Goal: Task Accomplishment & Management: Use online tool/utility

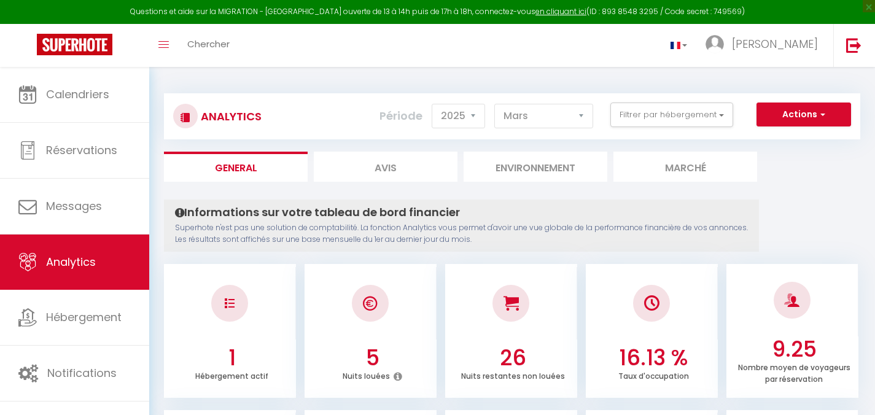
select select "2025"
click at [557, 115] on select "[PERSON_NAME] Mars Avril Mai Juin Juillet Août Septembre Octobre Novembre Décem…" at bounding box center [543, 116] width 99 height 25
select select "9"
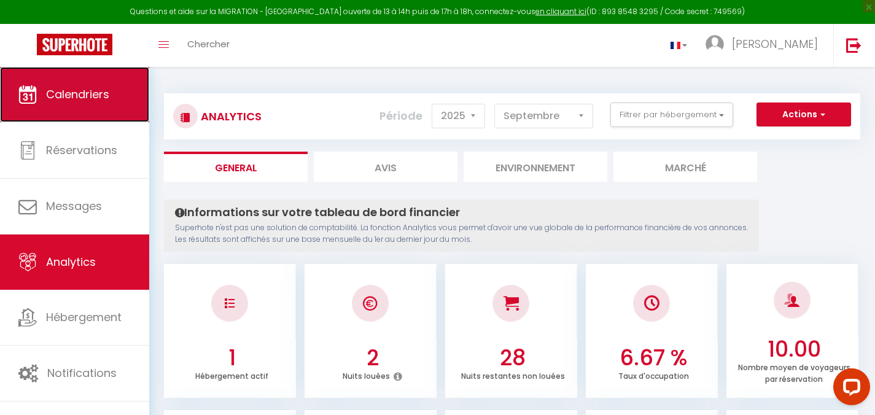
click at [96, 92] on span "Calendriers" at bounding box center [77, 94] width 63 height 15
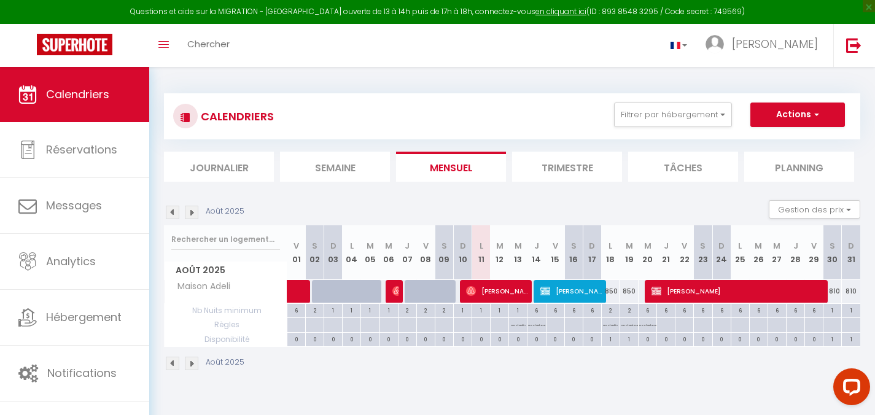
click at [190, 215] on img at bounding box center [192, 213] width 14 height 14
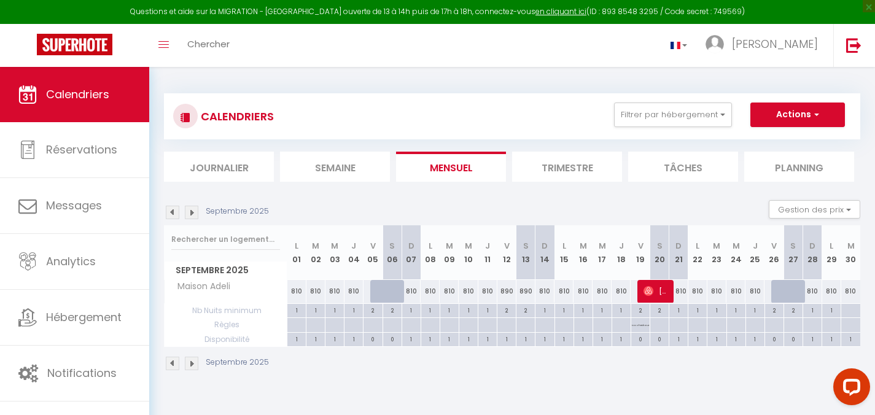
click at [366, 341] on div "0" at bounding box center [372, 339] width 18 height 12
click at [387, 340] on div "0" at bounding box center [392, 339] width 18 height 12
drag, startPoint x: 428, startPoint y: 341, endPoint x: 435, endPoint y: 339, distance: 7.5
click at [428, 341] on div "1" at bounding box center [430, 339] width 18 height 12
click at [188, 214] on img at bounding box center [192, 213] width 14 height 14
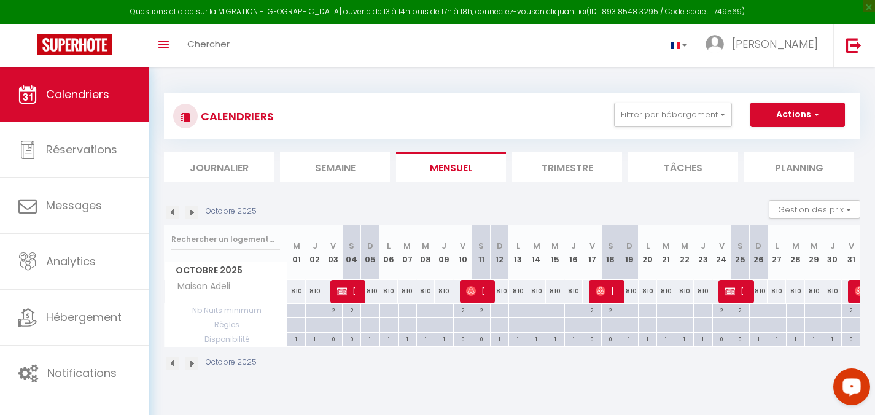
click at [188, 214] on img at bounding box center [192, 213] width 14 height 14
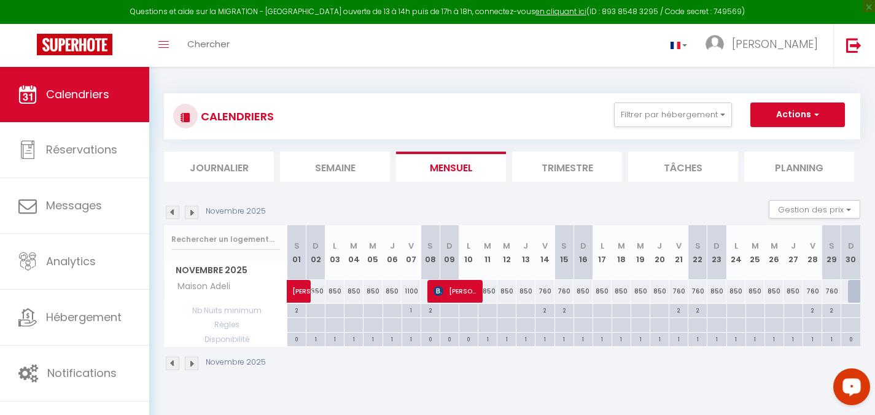
click at [188, 214] on img at bounding box center [192, 213] width 14 height 14
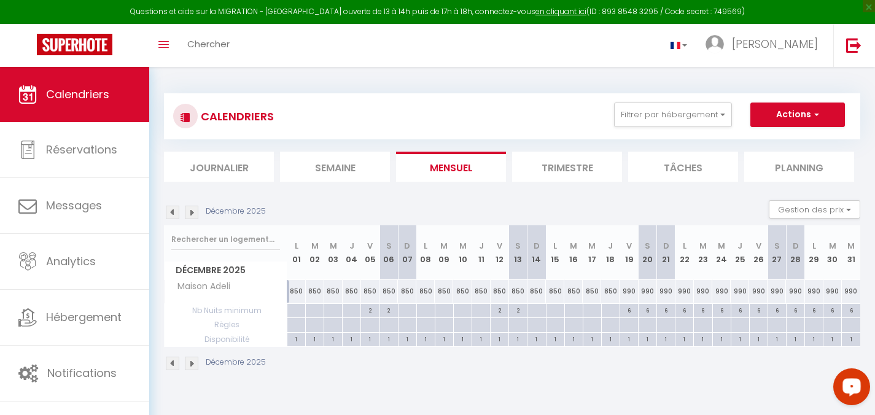
click at [188, 214] on img at bounding box center [192, 213] width 14 height 14
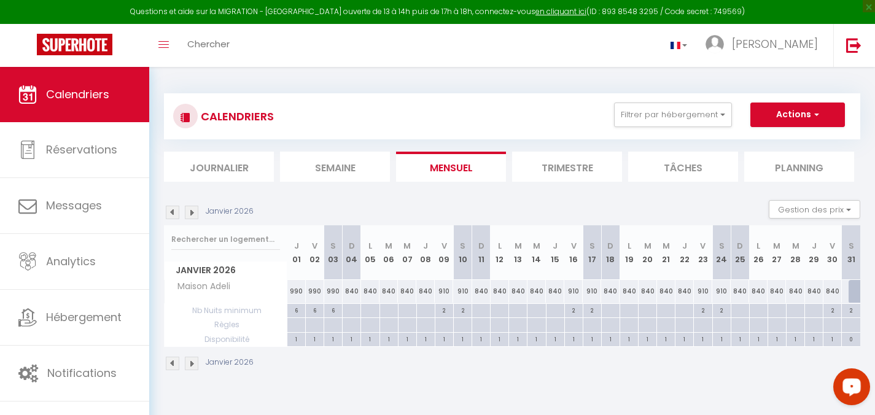
click at [188, 215] on img at bounding box center [192, 213] width 14 height 14
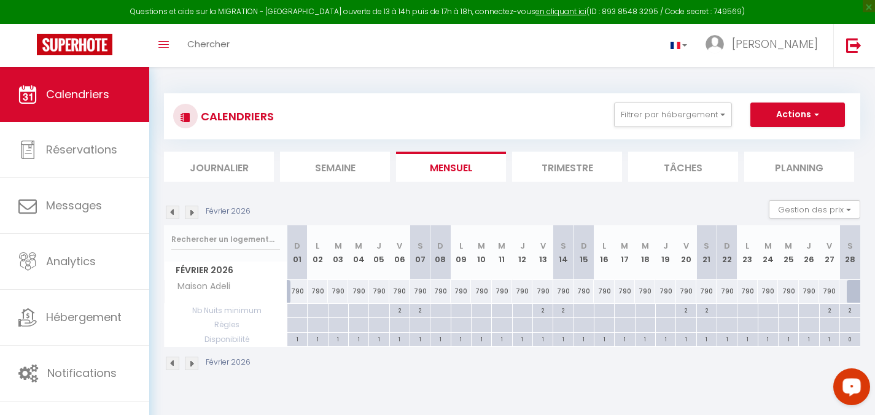
click at [188, 215] on img at bounding box center [192, 213] width 14 height 14
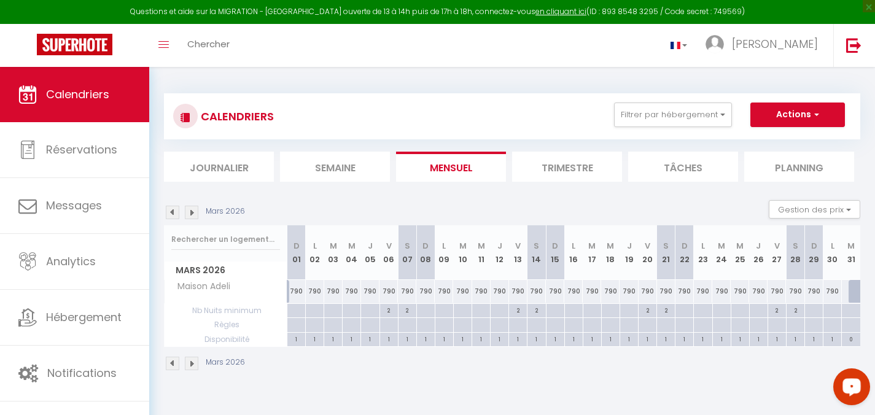
click at [188, 215] on img at bounding box center [192, 213] width 14 height 14
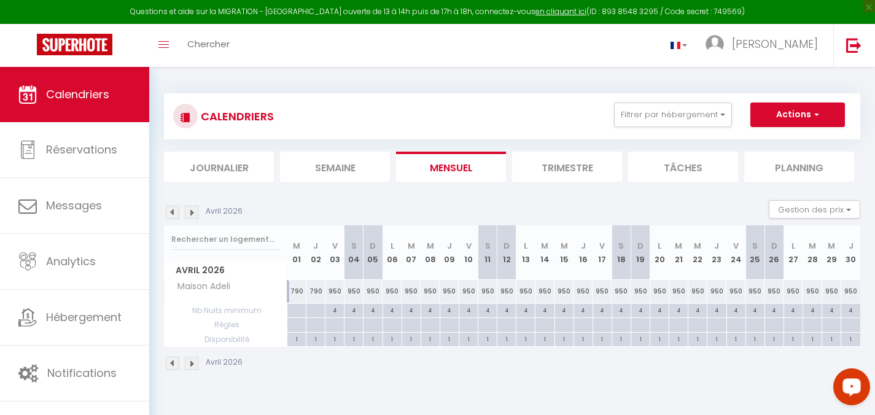
click at [188, 215] on img at bounding box center [192, 213] width 14 height 14
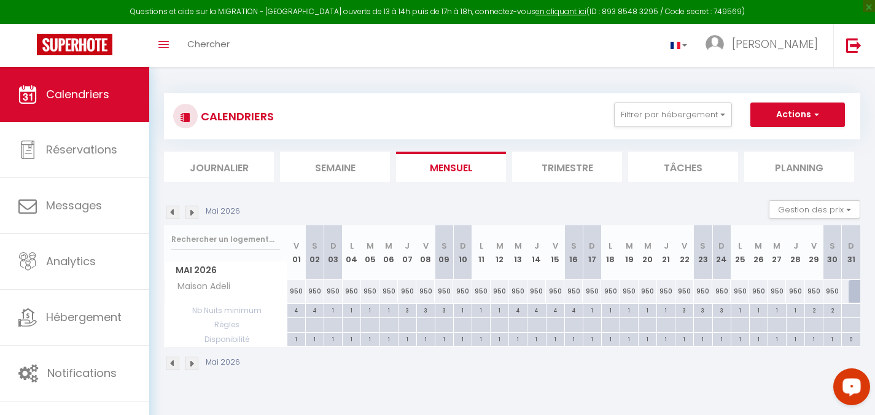
click at [188, 215] on img at bounding box center [192, 213] width 14 height 14
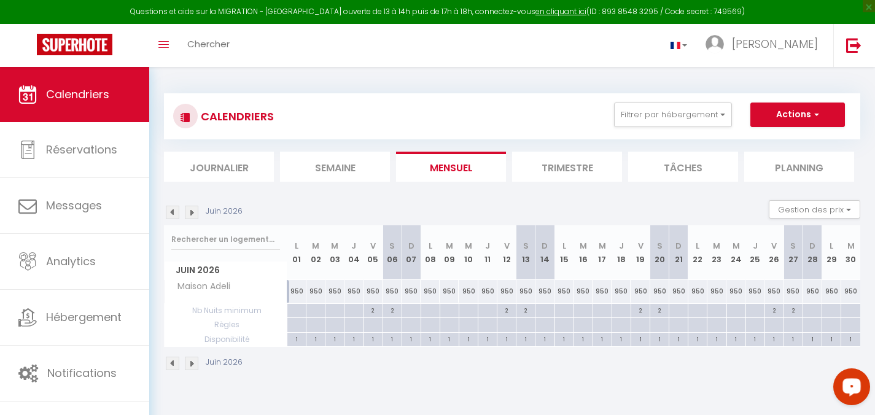
click at [188, 215] on img at bounding box center [192, 213] width 14 height 14
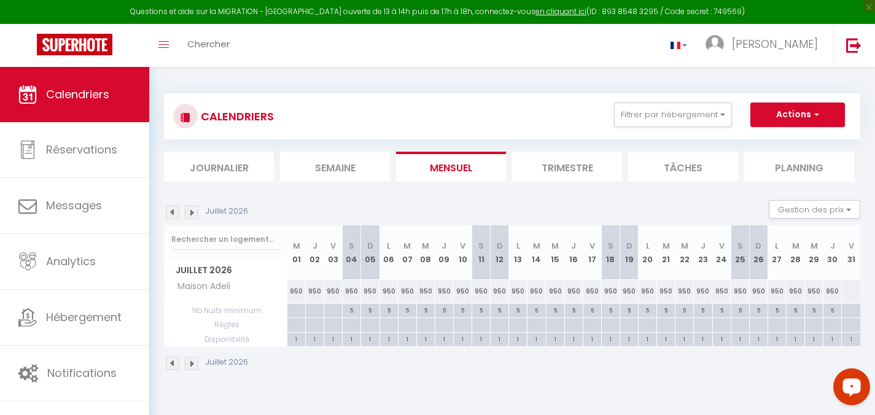
click at [176, 214] on img at bounding box center [173, 213] width 14 height 14
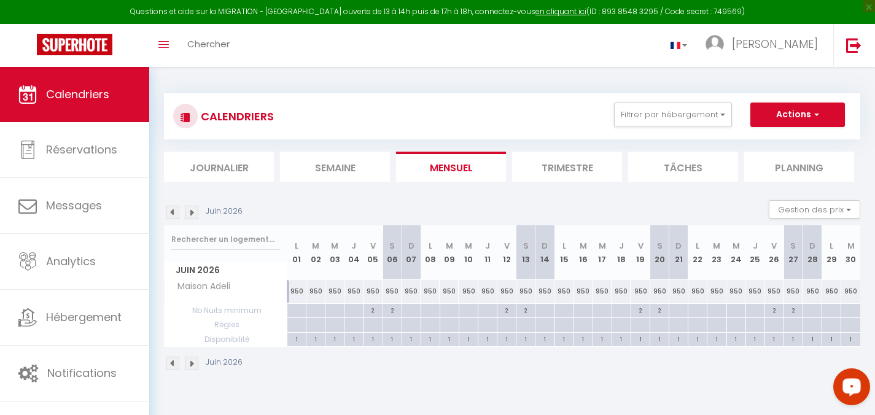
click at [176, 214] on img at bounding box center [173, 213] width 14 height 14
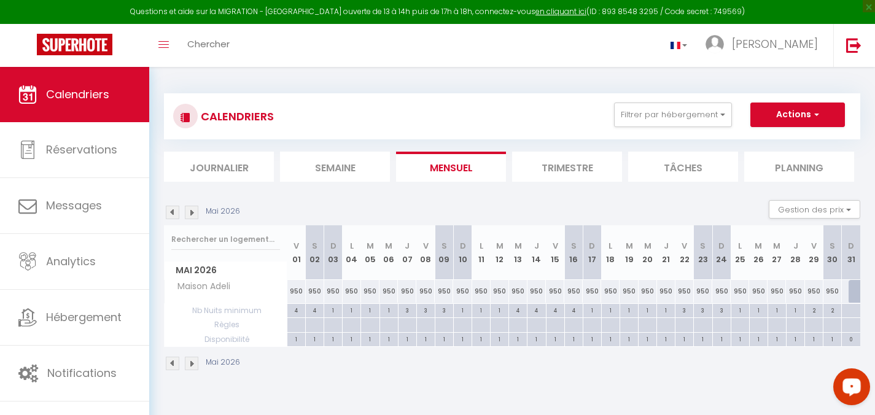
click at [176, 214] on img at bounding box center [173, 213] width 14 height 14
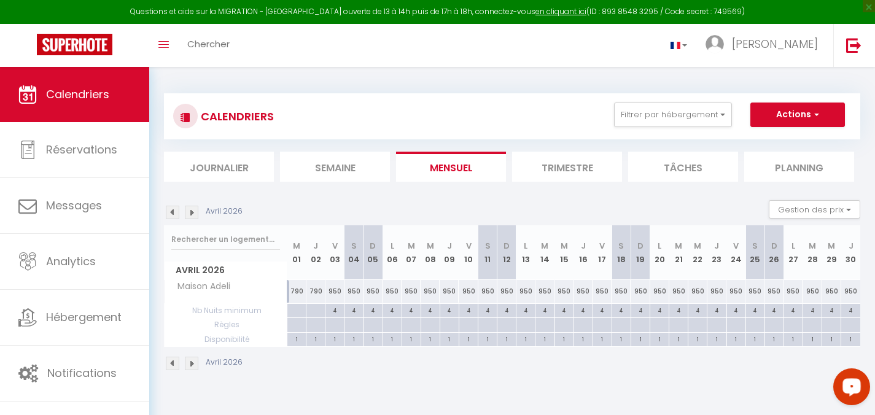
click at [176, 214] on img at bounding box center [173, 213] width 14 height 14
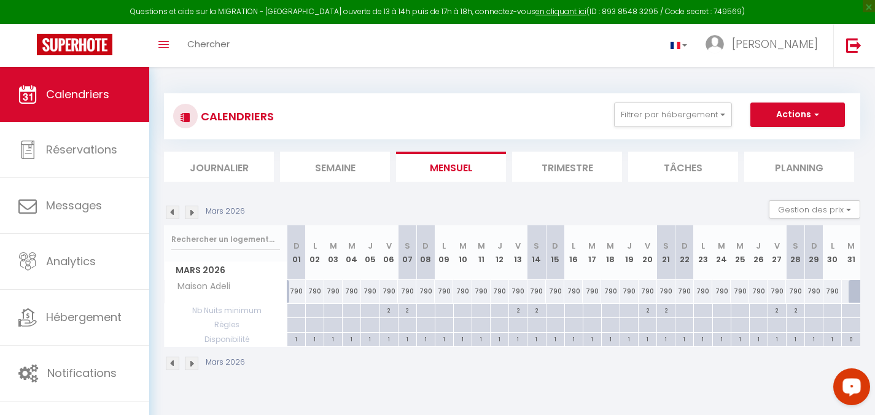
click at [176, 214] on img at bounding box center [173, 213] width 14 height 14
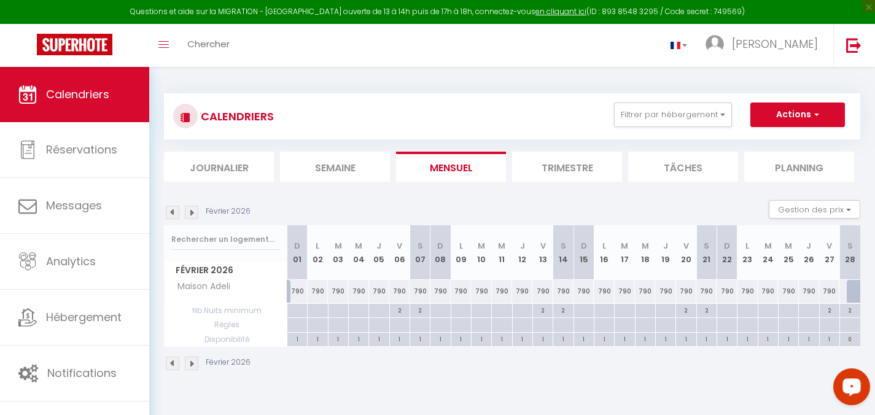
click at [176, 214] on img at bounding box center [173, 213] width 14 height 14
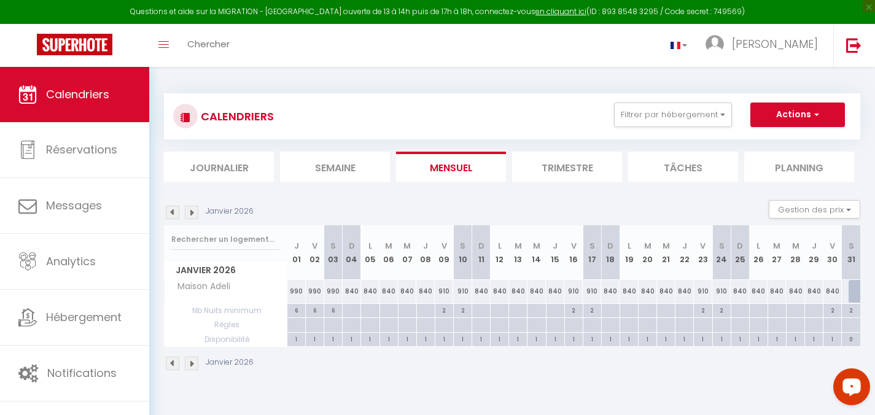
click at [176, 214] on img at bounding box center [173, 213] width 14 height 14
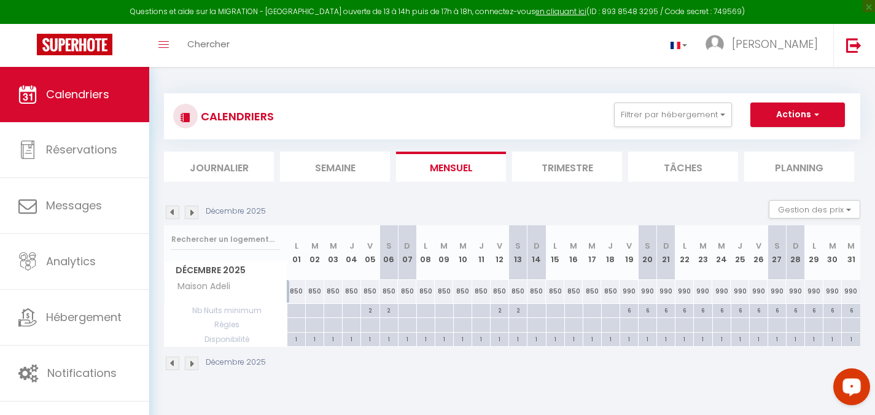
click at [176, 214] on img at bounding box center [173, 213] width 14 height 14
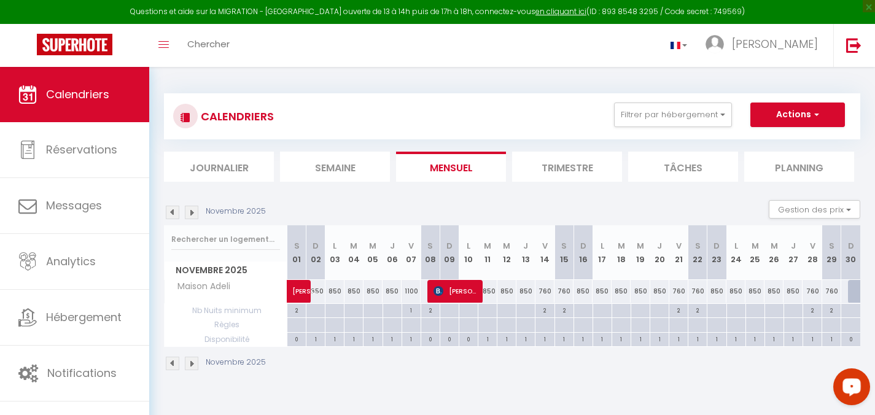
click at [174, 212] on img at bounding box center [173, 213] width 14 height 14
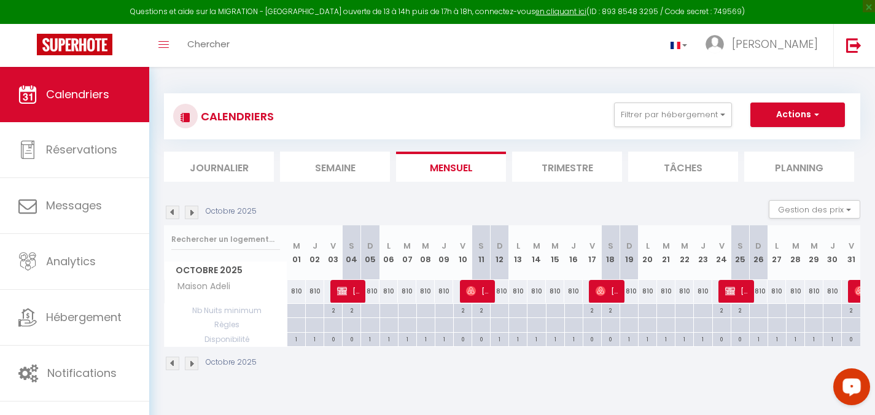
click at [174, 212] on img at bounding box center [173, 213] width 14 height 14
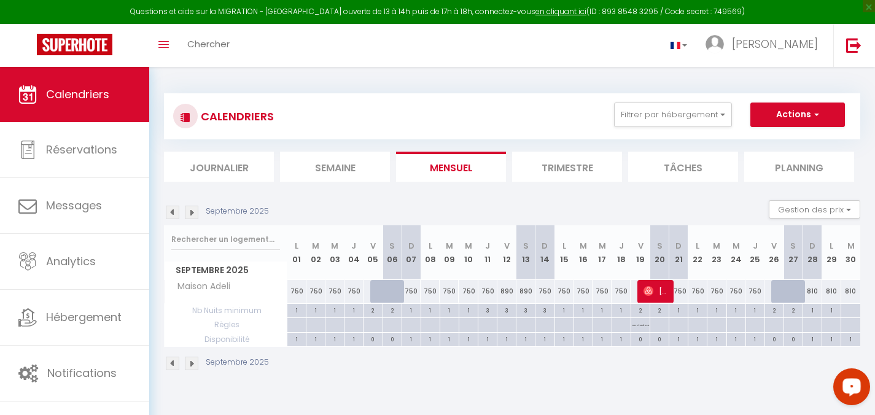
click at [174, 212] on img at bounding box center [173, 213] width 14 height 14
